Goal: Navigation & Orientation: Find specific page/section

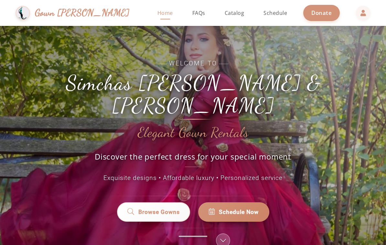
click at [143, 209] on span "Browse Gowns" at bounding box center [159, 212] width 42 height 9
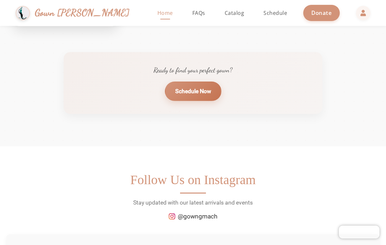
scroll to position [799, 0]
click at [180, 98] on link "Schedule Now" at bounding box center [193, 90] width 57 height 19
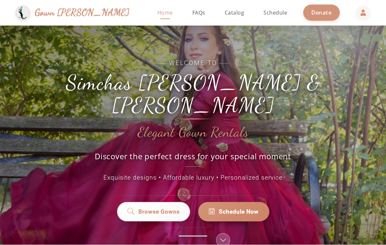
scroll to position [0, 0]
